Goal: Information Seeking & Learning: Learn about a topic

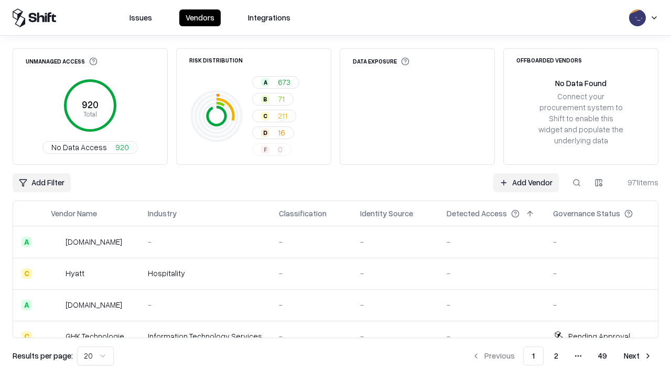
click at [95, 356] on html "Issues Vendors Integrations Unmanaged Access 920 Total No Data Access 920 Risk …" at bounding box center [335, 189] width 671 height 378
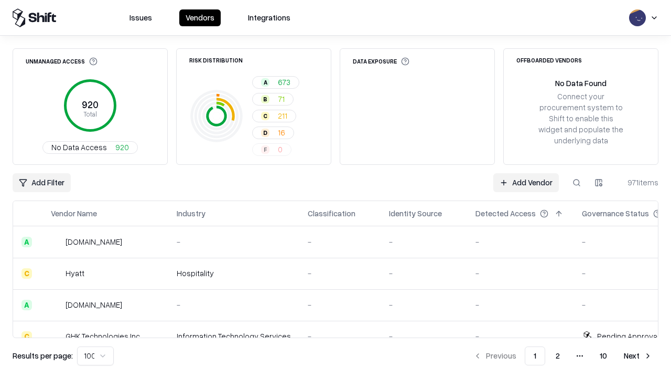
click at [638, 356] on button "Next" at bounding box center [638, 355] width 41 height 19
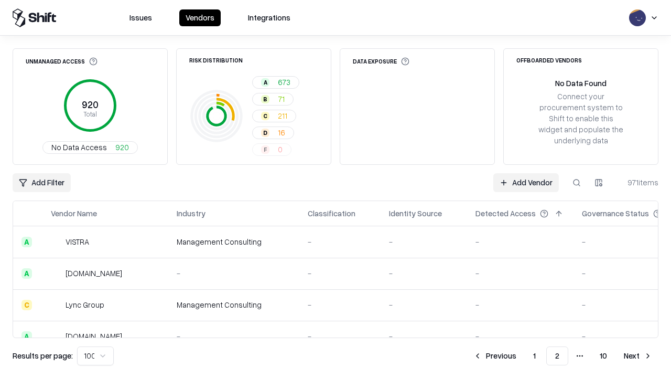
click at [638, 356] on button "Next" at bounding box center [638, 355] width 41 height 19
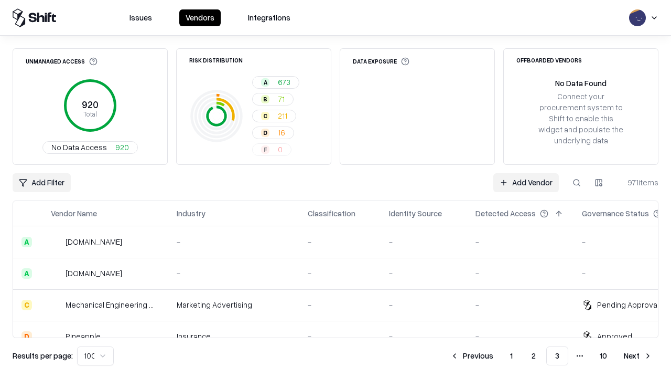
click at [638, 356] on button "Next" at bounding box center [638, 355] width 41 height 19
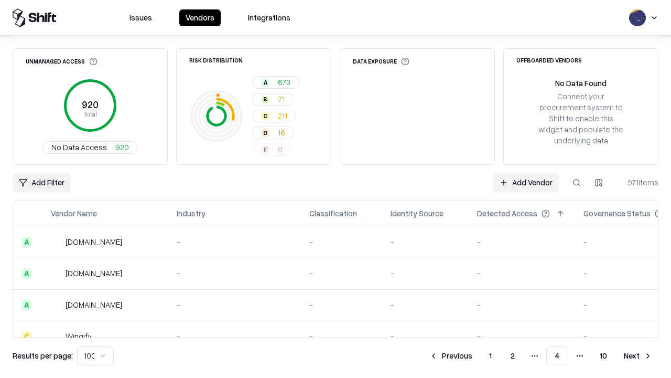
click at [638, 356] on button "Next" at bounding box center [638, 355] width 41 height 19
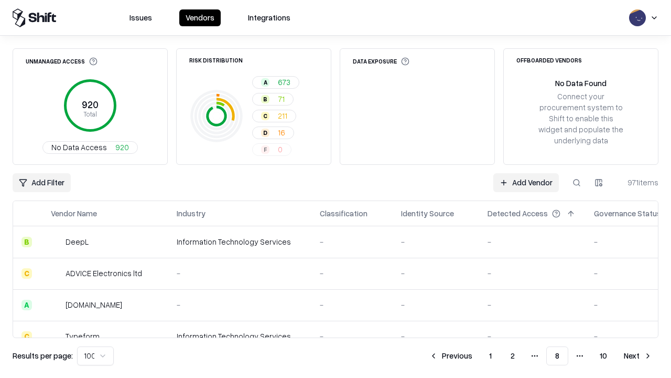
click at [638, 356] on button "Next" at bounding box center [638, 355] width 41 height 19
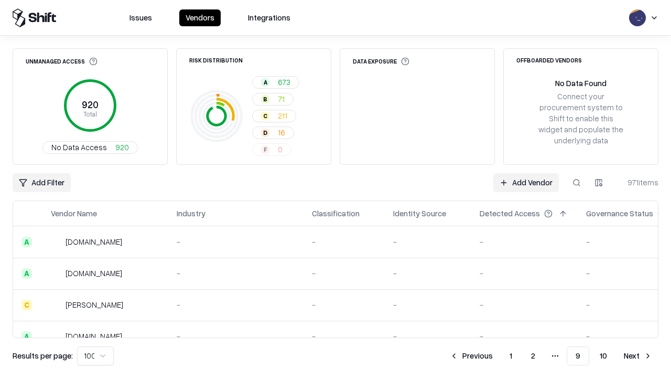
click at [638, 356] on button "Next" at bounding box center [638, 355] width 41 height 19
click at [495, 356] on button "Previous" at bounding box center [495, 355] width 56 height 19
click at [471, 356] on button "Previous" at bounding box center [472, 355] width 56 height 19
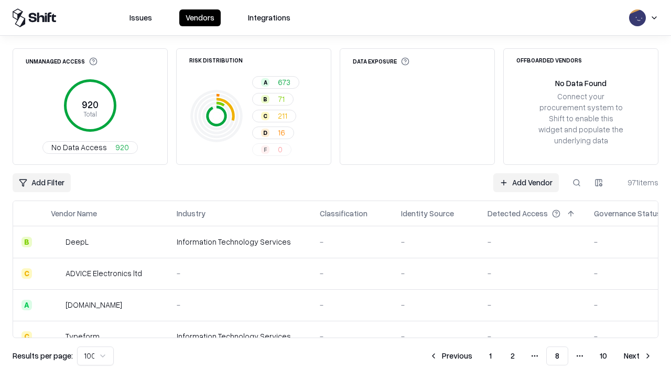
click at [451, 356] on button "Previous" at bounding box center [451, 355] width 56 height 19
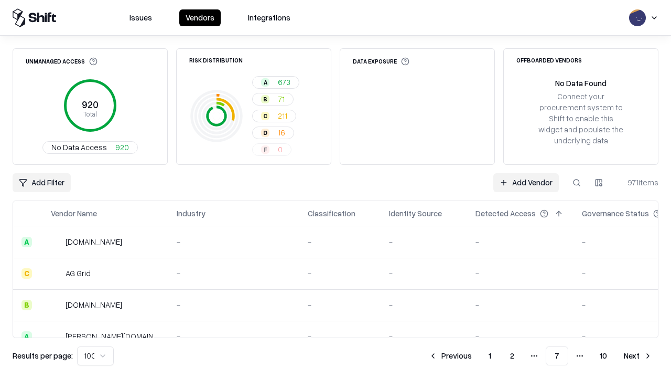
click at [450, 356] on button "Previous" at bounding box center [451, 355] width 56 height 19
click at [451, 356] on button "Previous" at bounding box center [451, 355] width 56 height 19
